Goal: Task Accomplishment & Management: Manage account settings

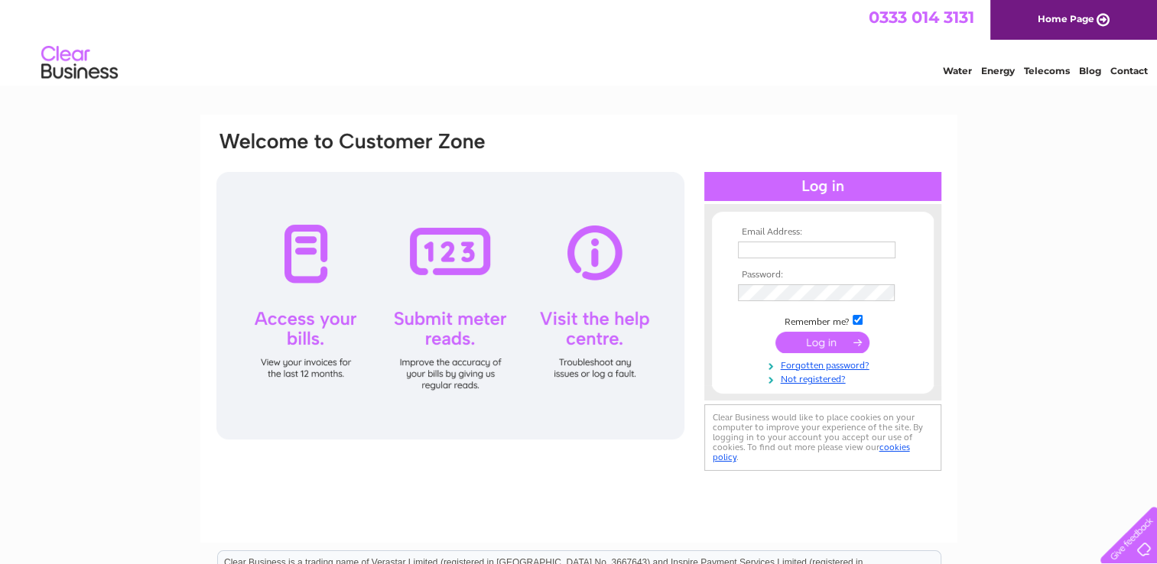
type input "[EMAIL_ADDRESS][DOMAIN_NAME]"
click at [814, 346] on input "submit" at bounding box center [822, 342] width 94 height 21
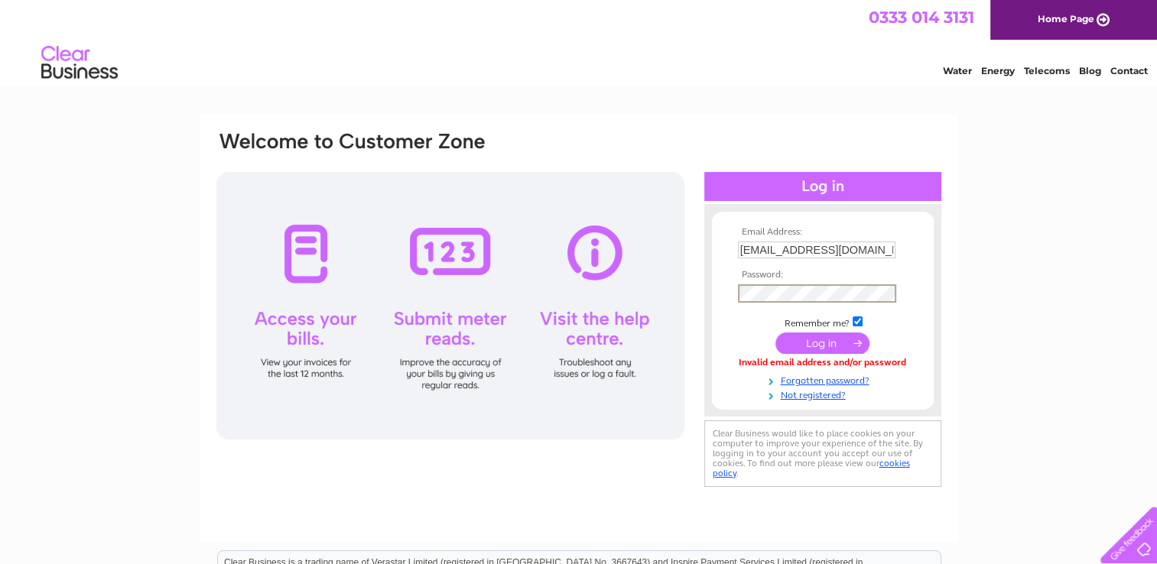
click at [1107, 181] on div "Email Address: karenmidgley55@yahoo.co.uk Password:" at bounding box center [578, 460] width 1157 height 690
click at [1046, 169] on div "Email Address: karenmidgley55@yahoo.co.uk Password:" at bounding box center [578, 460] width 1157 height 690
click at [580, 266] on div at bounding box center [450, 306] width 468 height 268
click at [817, 344] on input "submit" at bounding box center [822, 342] width 94 height 21
click at [742, 335] on td at bounding box center [822, 342] width 177 height 29
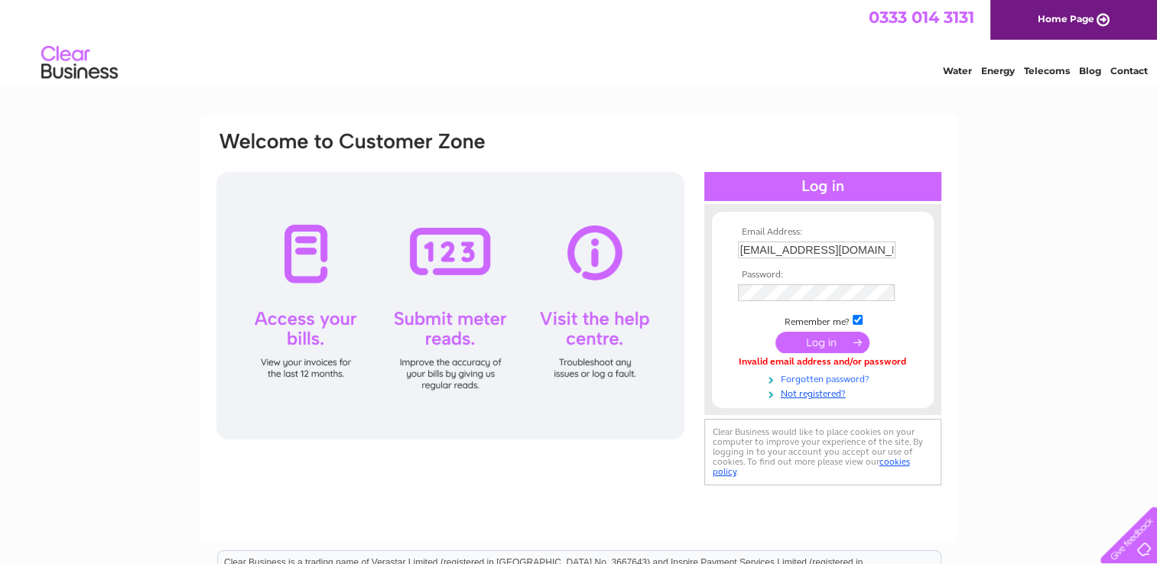
click at [792, 381] on link "Forgotten password?" at bounding box center [825, 378] width 174 height 15
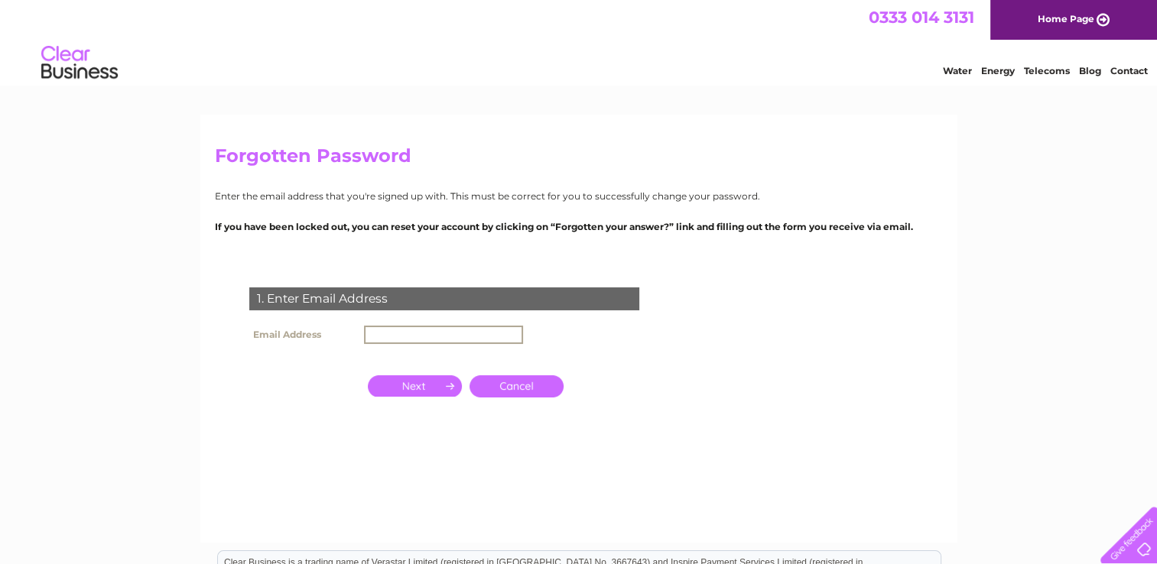
click at [382, 335] on input "text" at bounding box center [443, 335] width 159 height 18
type input "karenmidgley55@yahoo.co.uk"
click at [431, 386] on input "button" at bounding box center [415, 384] width 94 height 21
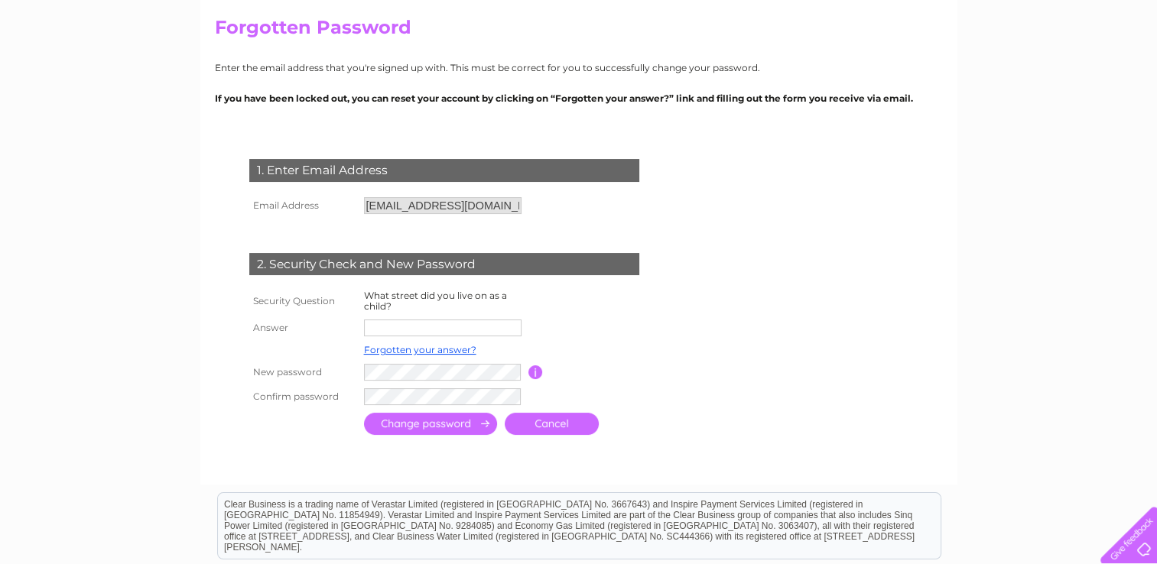
scroll to position [140, 0]
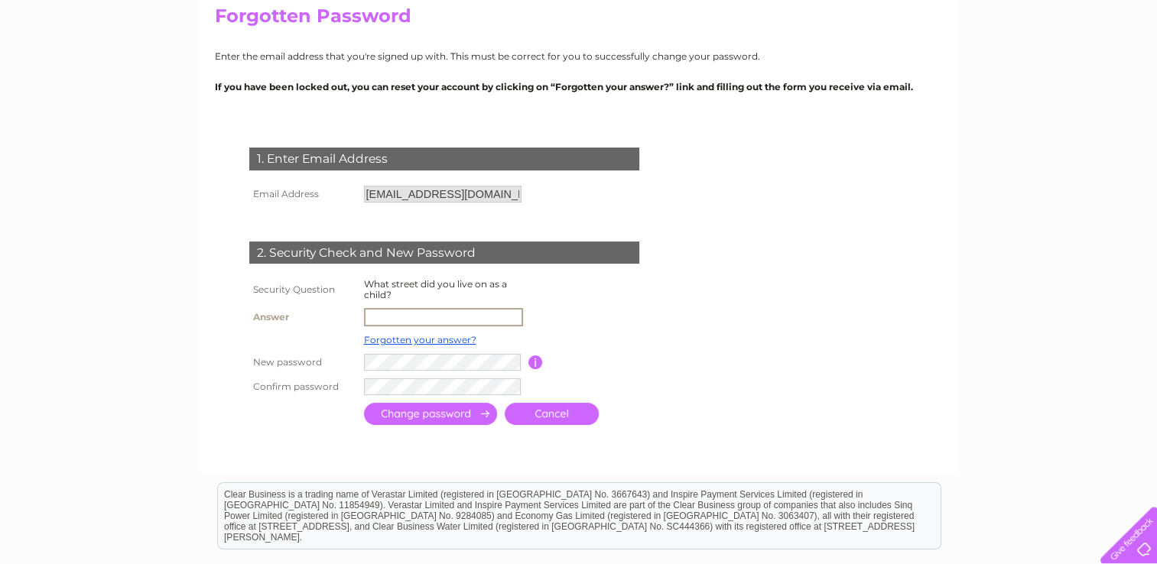
click at [382, 319] on input "text" at bounding box center [443, 317] width 159 height 18
click at [367, 312] on input "lpleasant place" at bounding box center [443, 317] width 159 height 18
click at [375, 315] on input "lpleasant place" at bounding box center [443, 317] width 159 height 18
type input "pleasant place"
click at [710, 367] on form "1. Enter Email Address Email Address karenmidgley55@yahoo.co.uk Cancel Answer" at bounding box center [579, 288] width 728 height 342
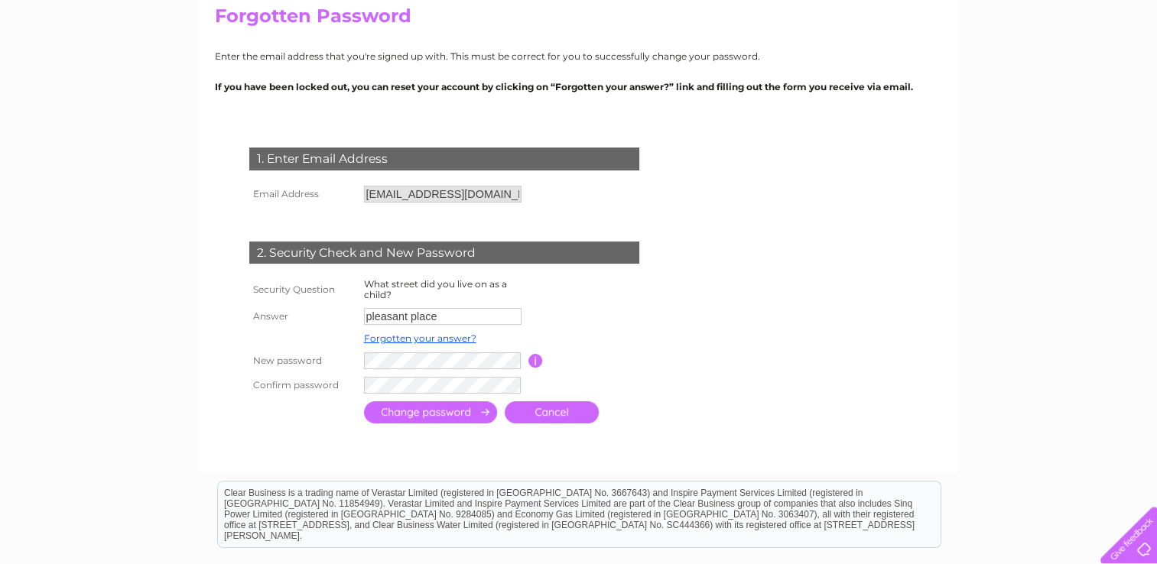
click at [451, 411] on input "submit" at bounding box center [430, 412] width 133 height 22
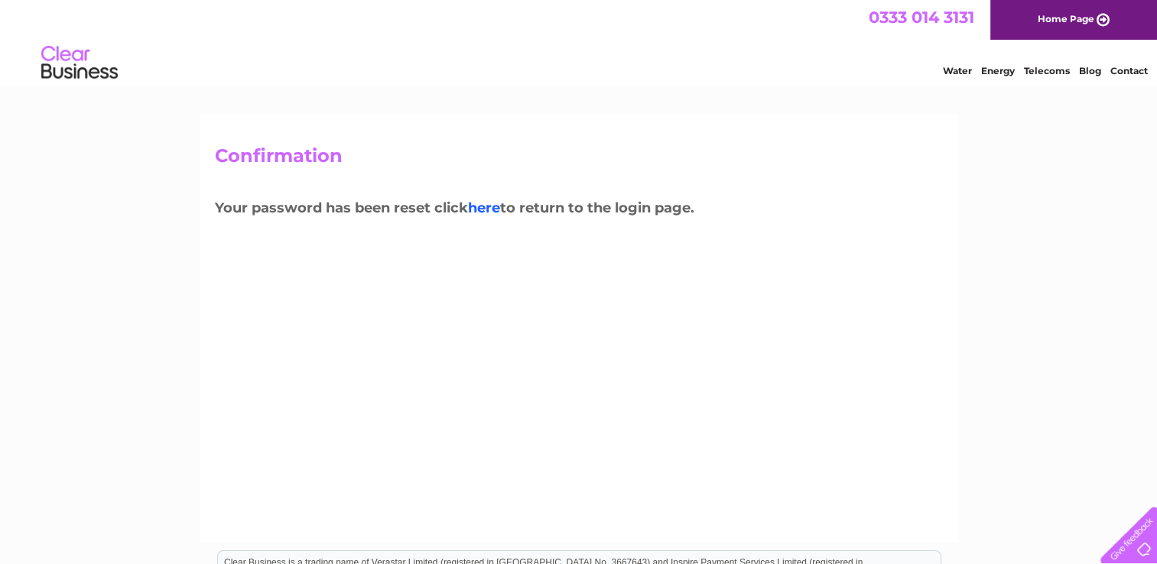
click at [489, 209] on link "here" at bounding box center [484, 208] width 32 height 17
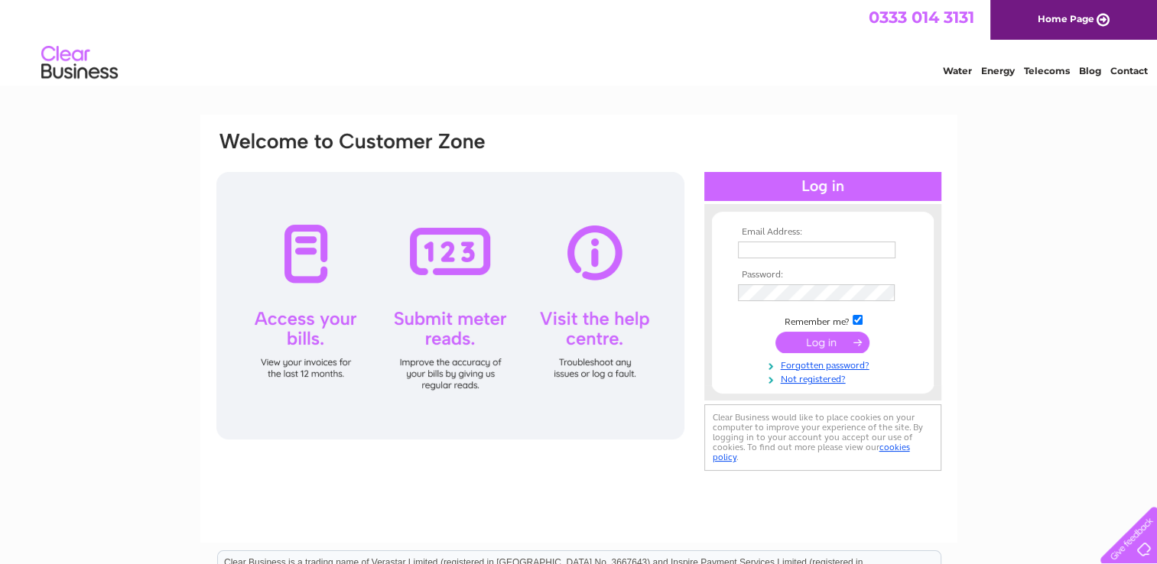
type input "[EMAIL_ADDRESS][DOMAIN_NAME]"
click at [828, 341] on input "submit" at bounding box center [822, 342] width 94 height 21
